Goal: Task Accomplishment & Management: Manage account settings

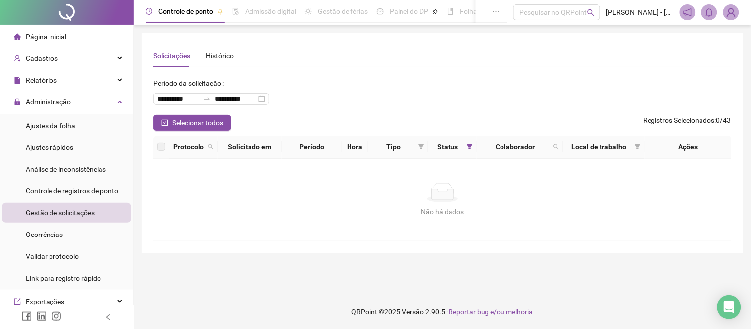
click at [69, 214] on span "Gestão de solicitações" at bounding box center [60, 213] width 69 height 8
click at [75, 215] on span "Gestão de solicitações" at bounding box center [60, 213] width 69 height 8
click at [68, 187] on span "Controle de registros de ponto" at bounding box center [72, 191] width 93 height 8
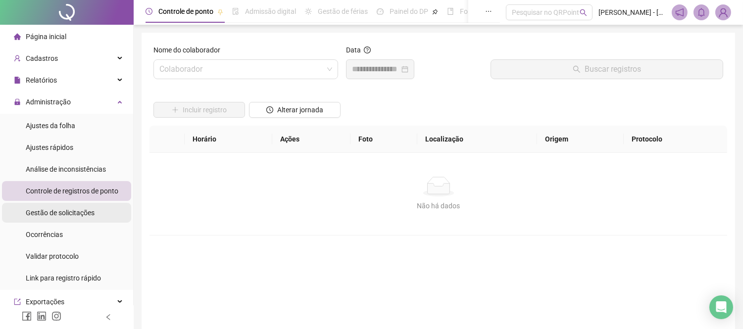
click at [57, 213] on span "Gestão de solicitações" at bounding box center [60, 213] width 69 height 8
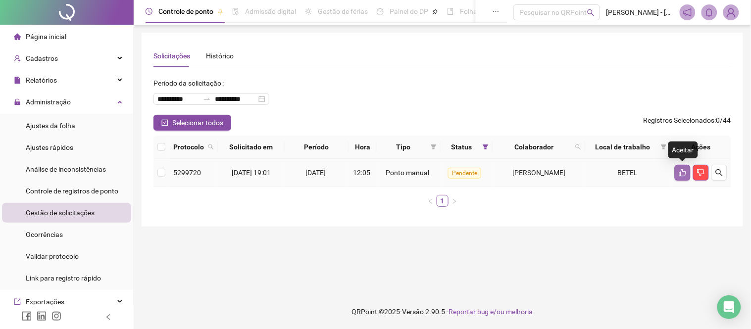
click at [681, 172] on icon "like" at bounding box center [682, 172] width 7 height 7
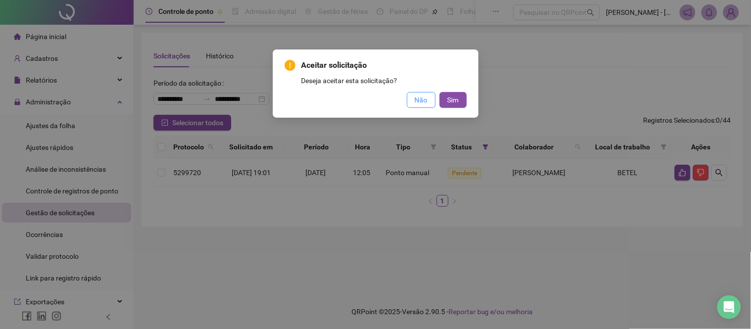
click at [419, 99] on span "Não" at bounding box center [421, 100] width 13 height 11
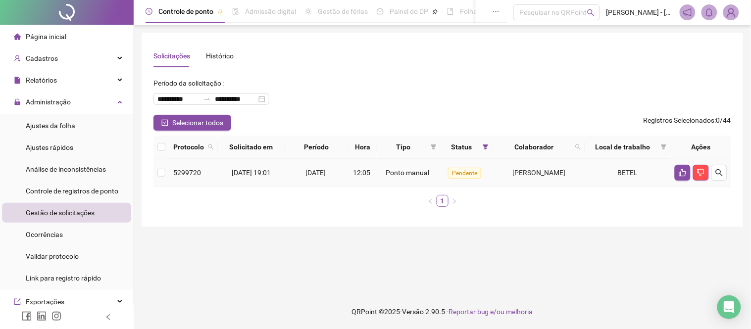
click at [271, 171] on span "[DATE] 19:01" at bounding box center [251, 173] width 39 height 8
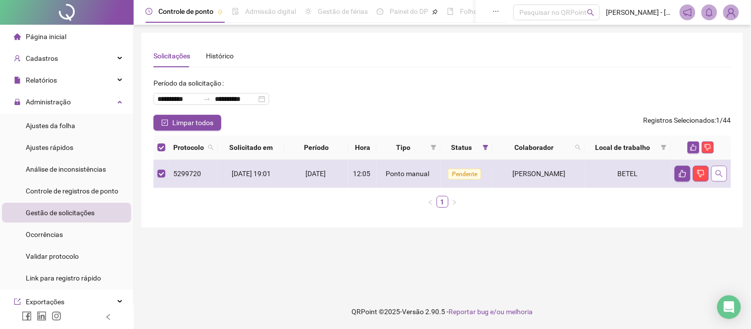
click at [725, 172] on button "button" at bounding box center [719, 174] width 16 height 16
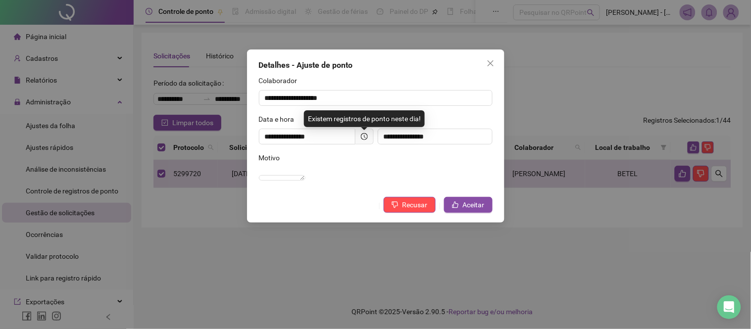
click at [351, 153] on div "Motivo" at bounding box center [376, 159] width 234 height 15
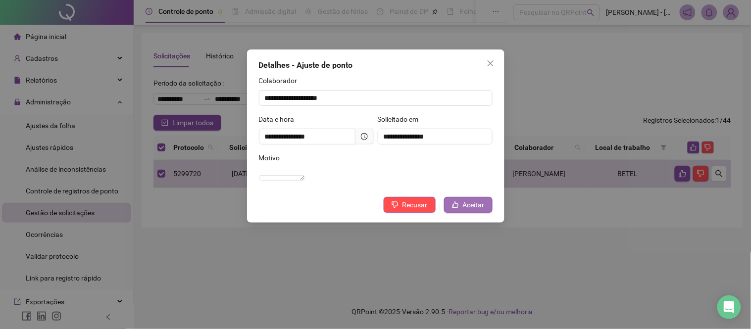
click at [462, 213] on button "Aceitar" at bounding box center [468, 205] width 49 height 16
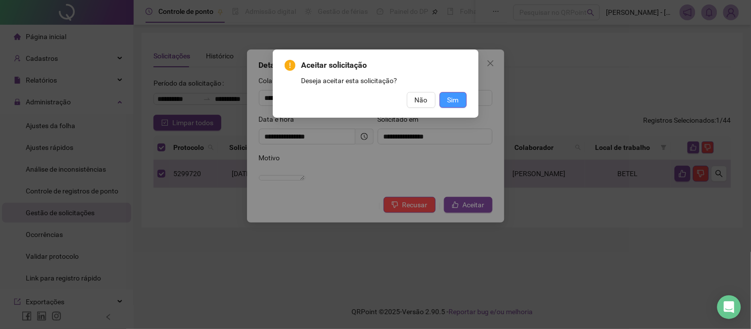
click at [453, 102] on span "Sim" at bounding box center [452, 100] width 11 height 11
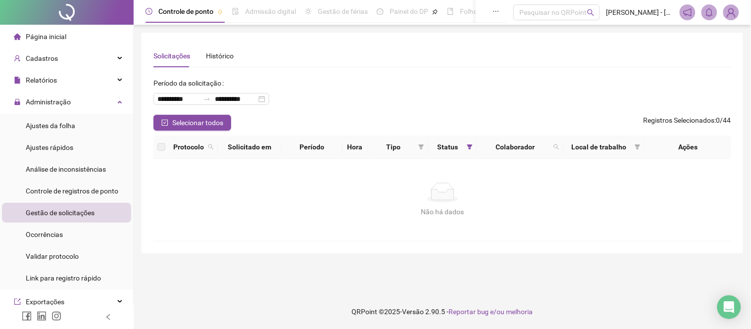
click at [53, 35] on span "Página inicial" at bounding box center [46, 37] width 41 height 8
